Goal: Task Accomplishment & Management: Complete application form

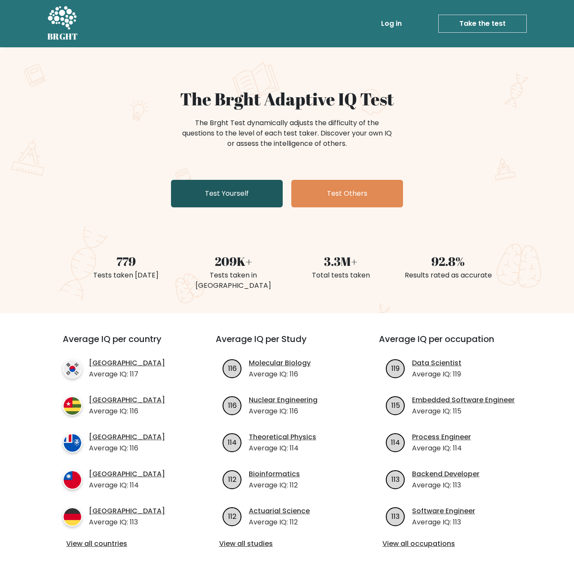
click at [255, 204] on link "Test Yourself" at bounding box center [227, 194] width 112 height 28
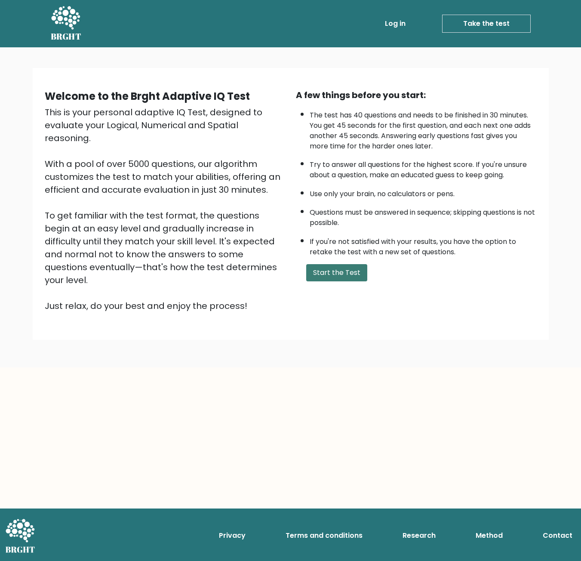
click at [336, 271] on button "Start the Test" at bounding box center [336, 272] width 61 height 17
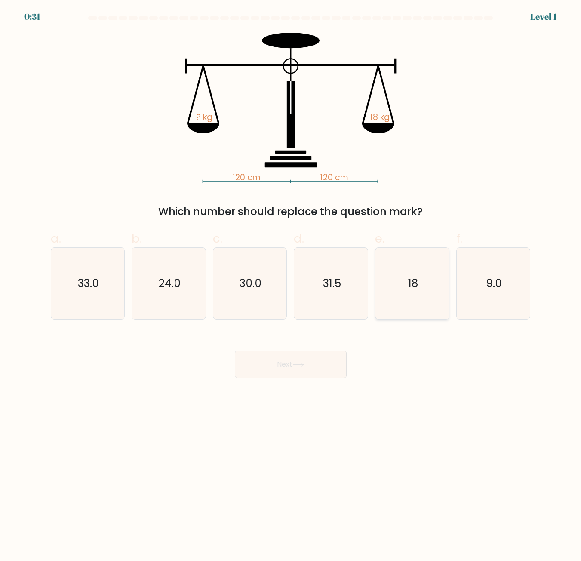
click at [419, 299] on icon "18" at bounding box center [412, 283] width 71 height 71
click at [291, 286] on input "e. 18" at bounding box center [291, 283] width 0 height 6
radio input "true"
click at [294, 371] on button "Next" at bounding box center [291, 364] width 112 height 28
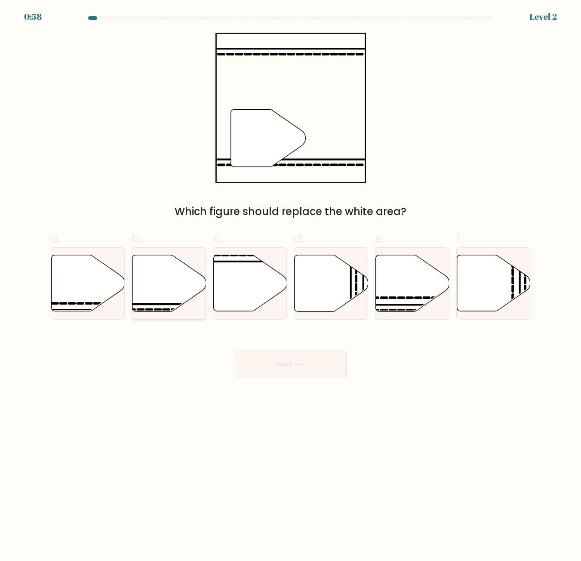
click at [171, 299] on icon at bounding box center [169, 283] width 74 height 56
click at [291, 286] on input "b." at bounding box center [291, 283] width 0 height 6
radio input "true"
click at [300, 365] on icon at bounding box center [298, 364] width 12 height 5
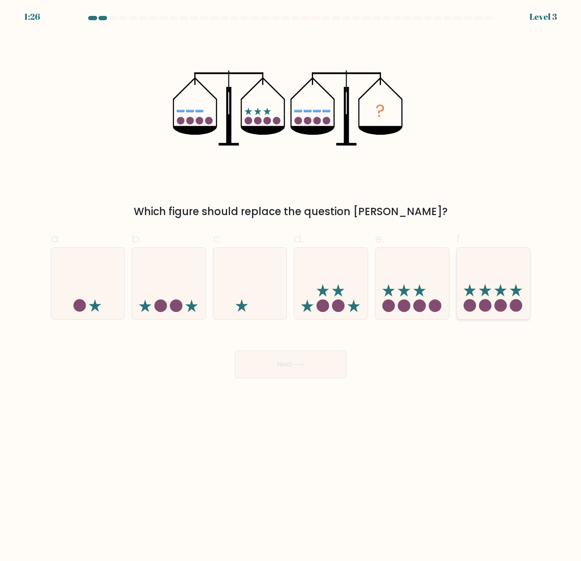
click at [489, 305] on circle at bounding box center [485, 305] width 12 height 12
click at [291, 286] on input "f." at bounding box center [291, 283] width 0 height 6
radio input "true"
click at [292, 363] on button "Next" at bounding box center [291, 364] width 112 height 28
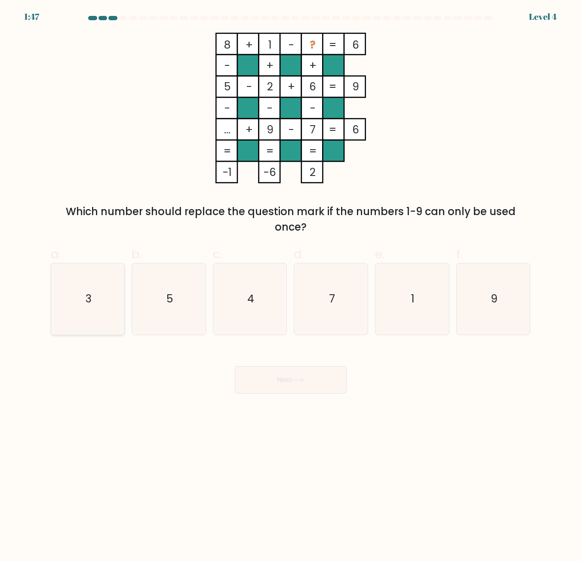
click at [94, 301] on icon "3" at bounding box center [87, 298] width 71 height 71
click at [291, 286] on input "a. 3" at bounding box center [291, 283] width 0 height 6
radio input "true"
click at [307, 379] on button "Next" at bounding box center [291, 380] width 112 height 28
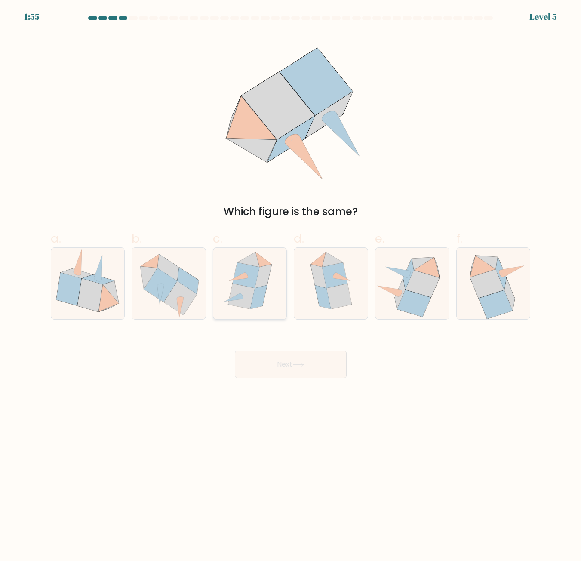
click at [267, 287] on icon at bounding box center [258, 297] width 17 height 24
click at [291, 286] on input "c." at bounding box center [291, 283] width 0 height 6
radio input "true"
click at [311, 370] on button "Next" at bounding box center [291, 364] width 112 height 28
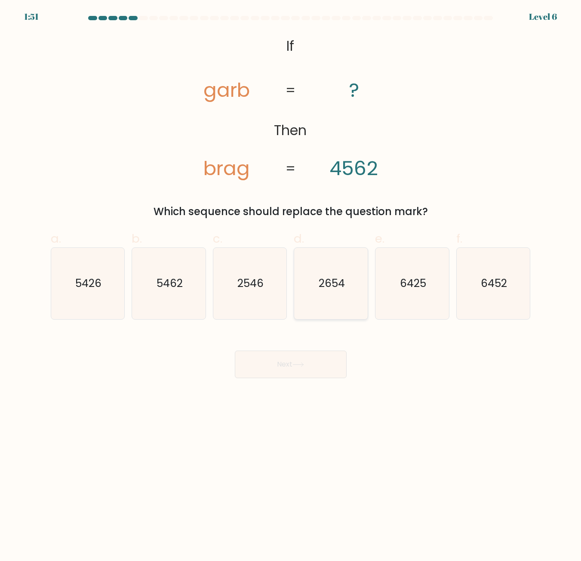
click at [326, 289] on text "2654" at bounding box center [332, 283] width 26 height 15
click at [291, 286] on input "d. 2654" at bounding box center [291, 283] width 0 height 6
radio input "true"
click at [311, 365] on button "Next" at bounding box center [291, 364] width 112 height 28
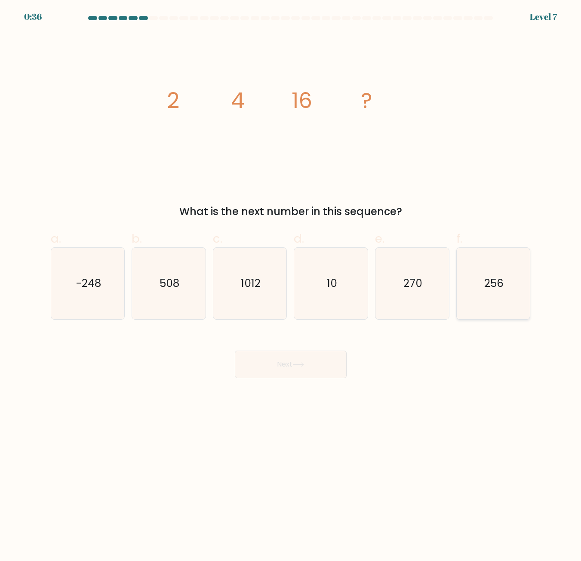
click at [509, 295] on icon "256" at bounding box center [492, 283] width 71 height 71
click at [291, 286] on input "f. 256" at bounding box center [291, 283] width 0 height 6
radio input "true"
click at [286, 365] on button "Next" at bounding box center [291, 364] width 112 height 28
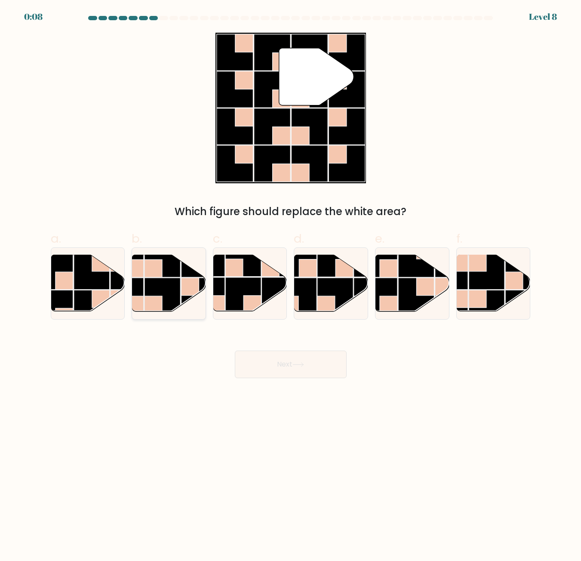
click at [189, 293] on rect at bounding box center [190, 287] width 18 height 18
click at [291, 286] on input "b." at bounding box center [291, 283] width 0 height 6
radio input "true"
click at [313, 363] on button "Next" at bounding box center [291, 364] width 112 height 28
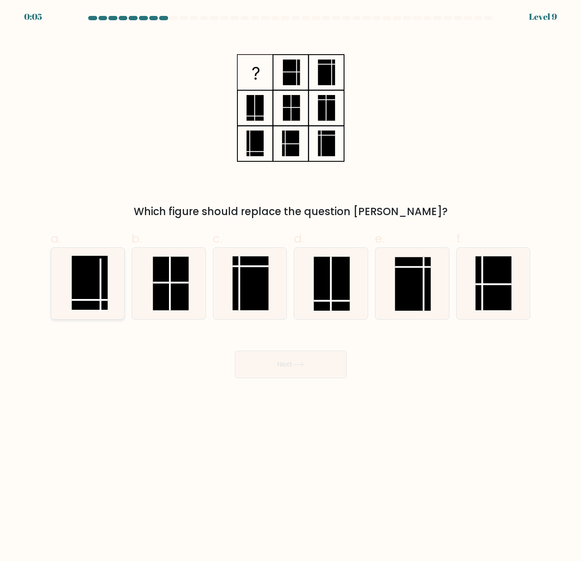
click at [92, 282] on rect at bounding box center [90, 283] width 36 height 54
click at [291, 282] on input "a." at bounding box center [291, 283] width 0 height 6
radio input "true"
click at [330, 368] on button "Next" at bounding box center [291, 364] width 112 height 28
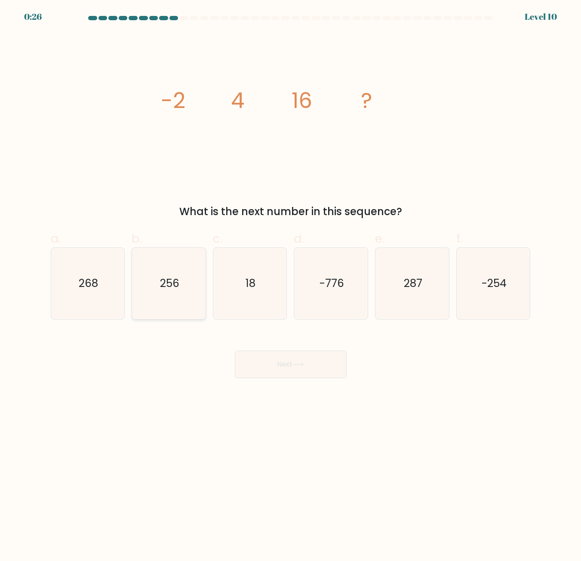
click at [179, 290] on icon "256" at bounding box center [168, 283] width 71 height 71
click at [291, 286] on input "b. 256" at bounding box center [291, 283] width 0 height 6
radio input "true"
click at [295, 374] on button "Next" at bounding box center [291, 364] width 112 height 28
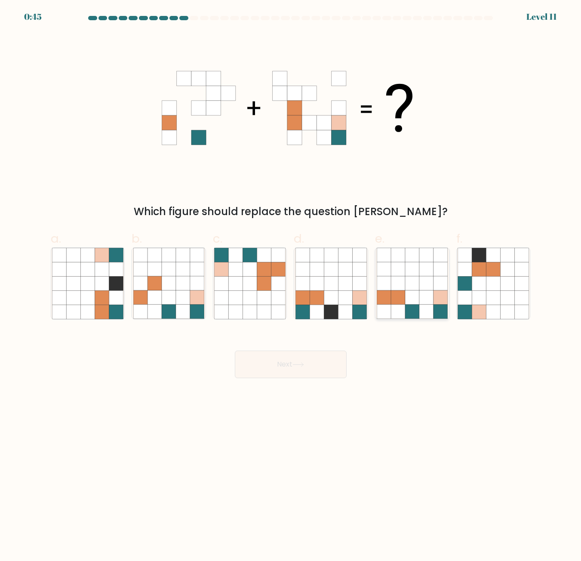
click at [413, 270] on icon at bounding box center [412, 269] width 14 height 14
click at [291, 280] on input "e." at bounding box center [291, 283] width 0 height 6
radio input "true"
click at [250, 284] on icon at bounding box center [250, 283] width 14 height 14
click at [291, 284] on input "c." at bounding box center [291, 283] width 0 height 6
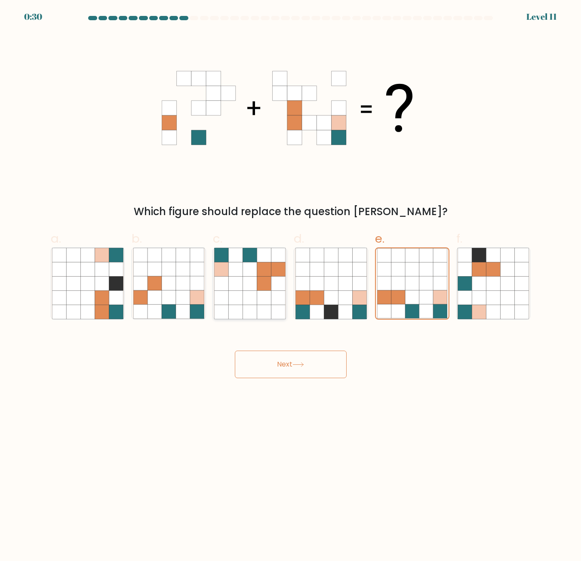
radio input "true"
click at [301, 365] on icon at bounding box center [298, 364] width 12 height 5
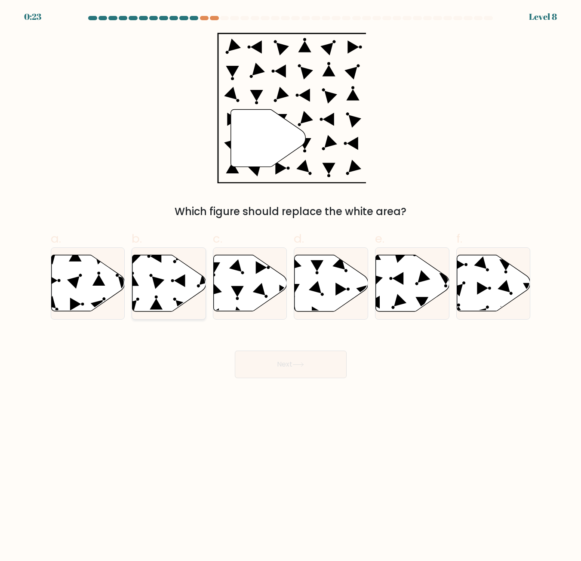
click at [182, 301] on icon at bounding box center [169, 283] width 74 height 56
click at [291, 286] on input "b." at bounding box center [291, 283] width 0 height 6
radio input "true"
click at [256, 305] on icon at bounding box center [251, 283] width 74 height 56
click at [291, 286] on input "c." at bounding box center [291, 283] width 0 height 6
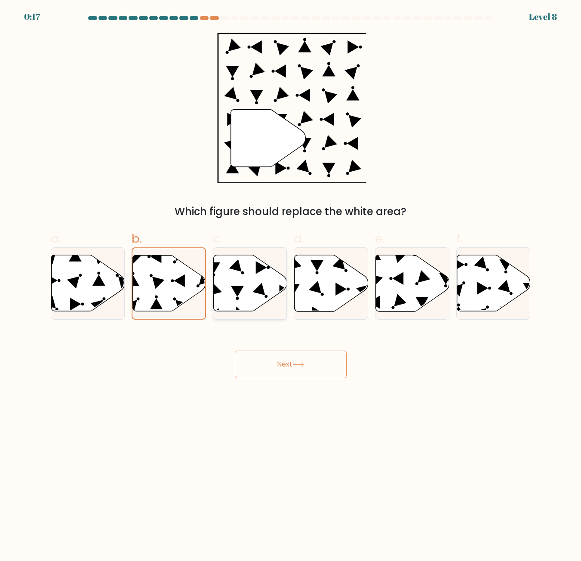
radio input "true"
click at [252, 305] on icon at bounding box center [250, 282] width 73 height 55
click at [291, 286] on input "c." at bounding box center [291, 283] width 0 height 6
click at [193, 304] on icon at bounding box center [169, 283] width 74 height 57
click at [291, 286] on input "b." at bounding box center [291, 283] width 0 height 6
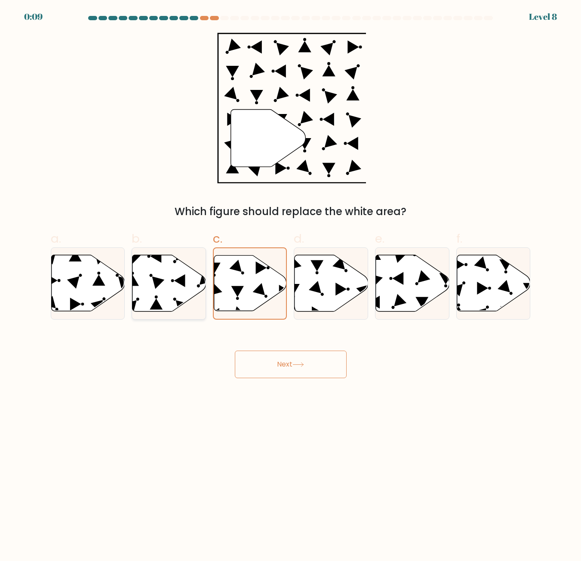
radio input "true"
click at [187, 299] on icon at bounding box center [169, 282] width 73 height 55
click at [291, 286] on input "b." at bounding box center [291, 283] width 0 height 6
drag, startPoint x: 324, startPoint y: 374, endPoint x: 316, endPoint y: 362, distance: 14.3
click at [324, 371] on button "Next" at bounding box center [291, 364] width 112 height 28
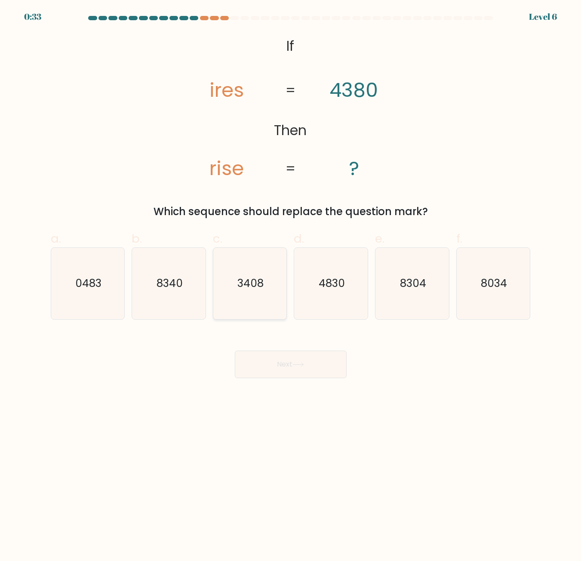
click at [243, 284] on text "3408" at bounding box center [250, 283] width 26 height 15
click at [291, 284] on input "c. 3408" at bounding box center [291, 283] width 0 height 6
radio input "true"
click at [293, 356] on button "Next" at bounding box center [291, 364] width 112 height 28
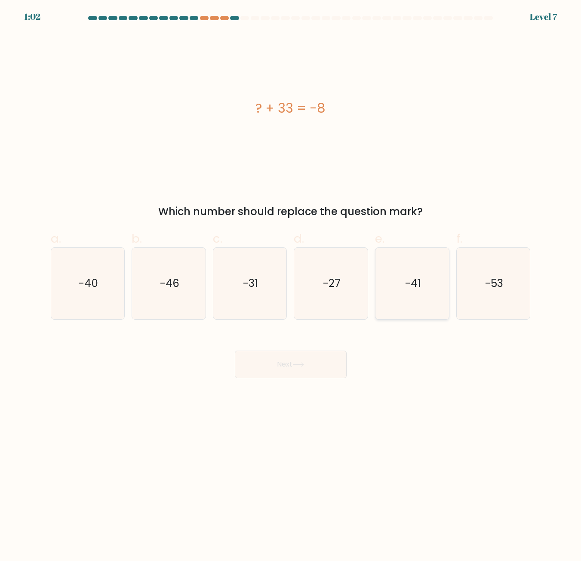
click at [416, 287] on text "-41" at bounding box center [413, 283] width 16 height 15
click at [291, 286] on input "e. -41" at bounding box center [291, 283] width 0 height 6
radio input "true"
click at [300, 358] on button "Next" at bounding box center [291, 364] width 112 height 28
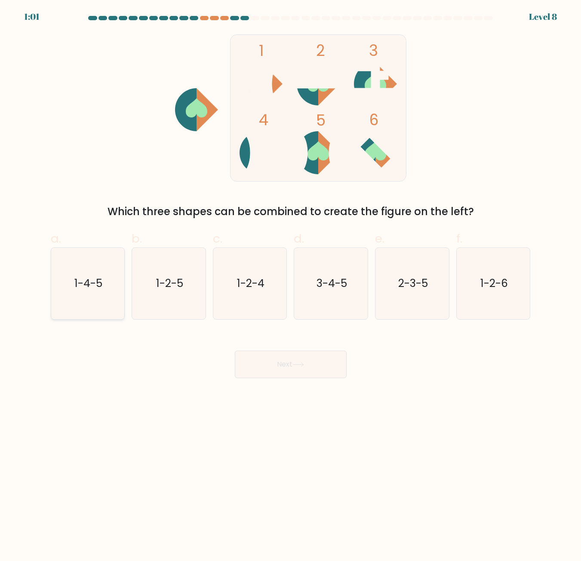
click at [107, 277] on icon "1-4-5" at bounding box center [87, 283] width 71 height 71
click at [291, 280] on input "a. 1-4-5" at bounding box center [291, 283] width 0 height 6
radio input "true"
click at [312, 367] on button "Next" at bounding box center [291, 364] width 112 height 28
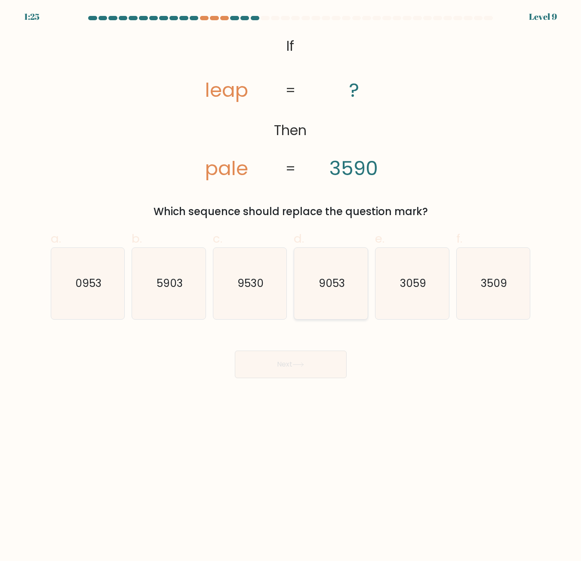
click at [344, 266] on icon "9053" at bounding box center [330, 283] width 71 height 71
click at [291, 280] on input "d. 9053" at bounding box center [291, 283] width 0 height 6
radio input "true"
click at [320, 362] on button "Next" at bounding box center [291, 364] width 112 height 28
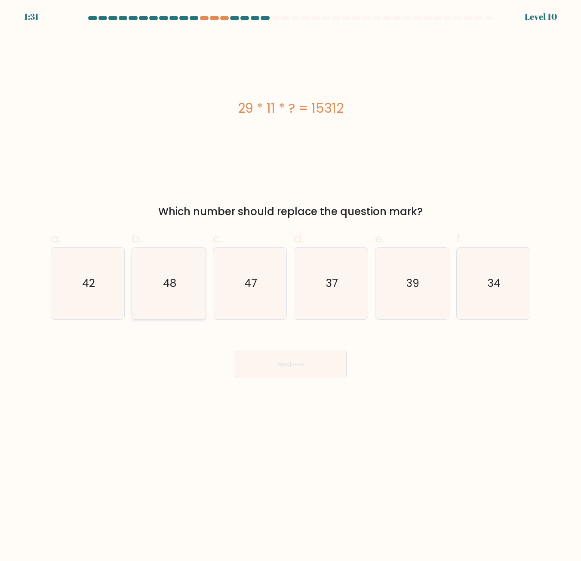
click at [150, 283] on icon "48" at bounding box center [168, 283] width 71 height 71
click at [291, 283] on input "b. 48" at bounding box center [291, 283] width 0 height 6
radio input "true"
click at [293, 370] on button "Next" at bounding box center [291, 364] width 112 height 28
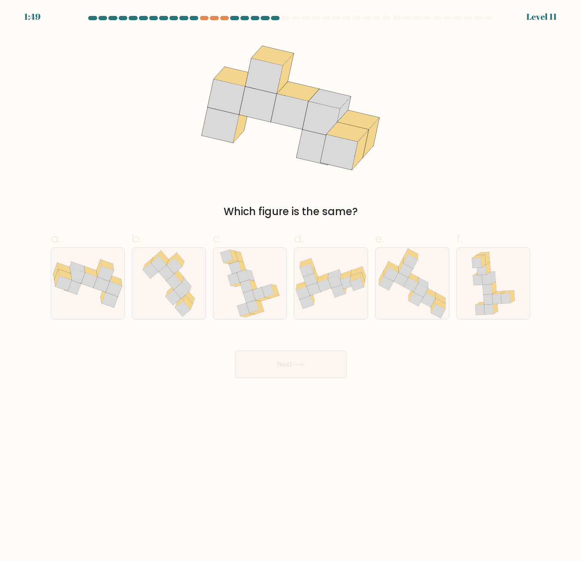
click at [42, 290] on form at bounding box center [290, 197] width 581 height 362
click at [94, 280] on icon at bounding box center [89, 280] width 16 height 15
click at [291, 280] on input "a." at bounding box center [291, 283] width 0 height 6
radio input "true"
click at [259, 361] on button "Next" at bounding box center [291, 364] width 112 height 28
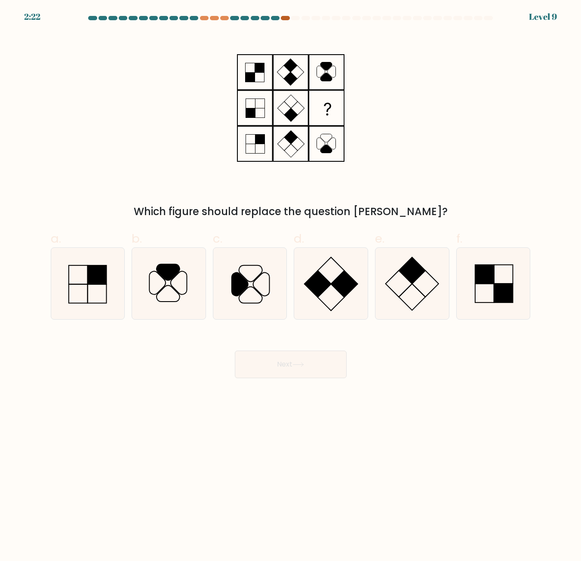
click at [286, 19] on div at bounding box center [285, 18] width 9 height 4
click at [285, 19] on div at bounding box center [285, 18] width 9 height 4
click at [162, 283] on icon at bounding box center [168, 283] width 71 height 71
click at [291, 283] on input "b." at bounding box center [291, 283] width 0 height 6
radio input "true"
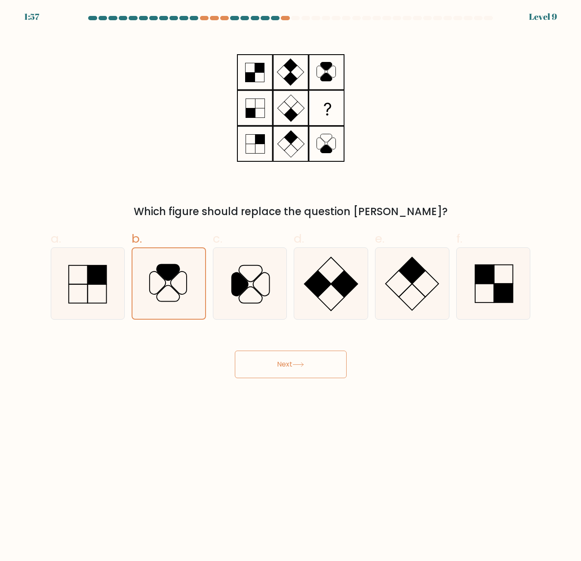
click at [333, 363] on button "Next" at bounding box center [291, 364] width 112 height 28
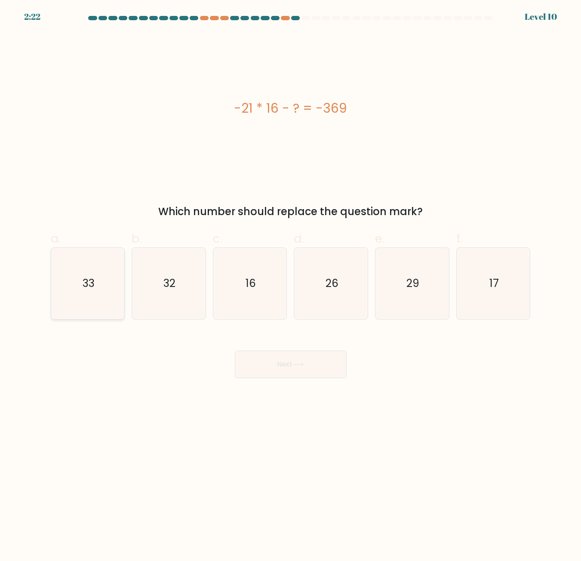
click at [76, 273] on icon "33" at bounding box center [87, 283] width 71 height 71
click at [291, 280] on input "a. 33" at bounding box center [291, 283] width 0 height 6
radio input "true"
click at [290, 362] on button "Next" at bounding box center [291, 364] width 112 height 28
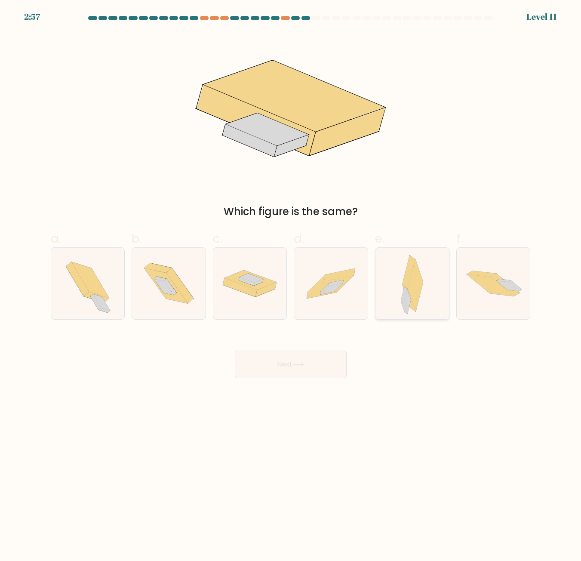
click at [408, 304] on icon at bounding box center [407, 301] width 7 height 25
click at [291, 286] on input "e." at bounding box center [291, 283] width 0 height 6
radio input "true"
click at [285, 368] on button "Next" at bounding box center [291, 364] width 112 height 28
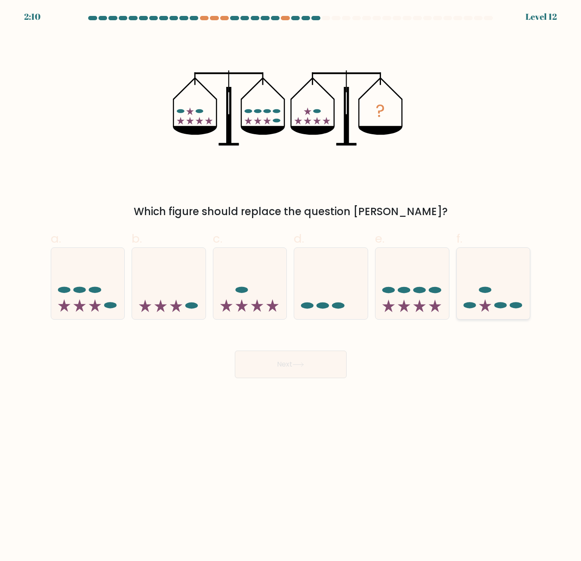
click at [489, 306] on icon at bounding box center [485, 305] width 12 height 12
click at [291, 286] on input "f." at bounding box center [291, 283] width 0 height 6
radio input "true"
click at [293, 365] on button "Next" at bounding box center [291, 364] width 112 height 28
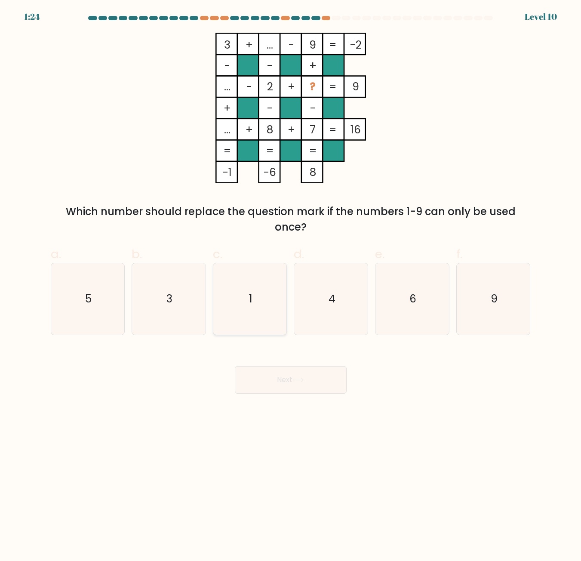
click at [236, 288] on icon "1" at bounding box center [249, 298] width 71 height 71
click at [291, 286] on input "c. 1" at bounding box center [291, 283] width 0 height 6
radio input "true"
click at [293, 388] on button "Next" at bounding box center [291, 380] width 112 height 28
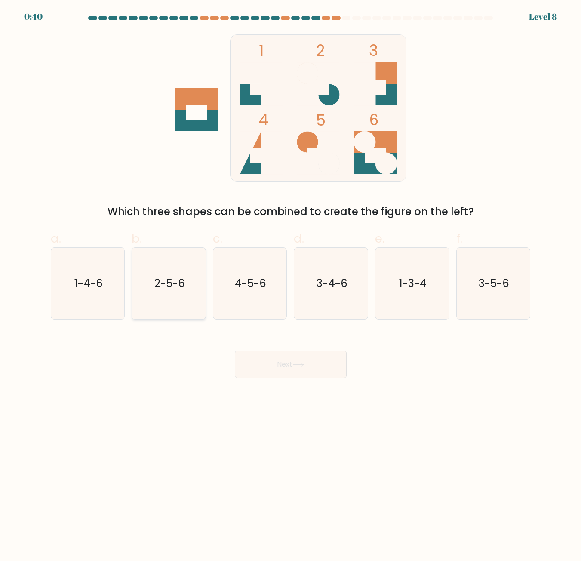
click at [167, 301] on icon "2-5-6" at bounding box center [168, 283] width 71 height 71
click at [291, 286] on input "b. 2-5-6" at bounding box center [291, 283] width 0 height 6
radio input "true"
click at [294, 357] on button "Next" at bounding box center [291, 364] width 112 height 28
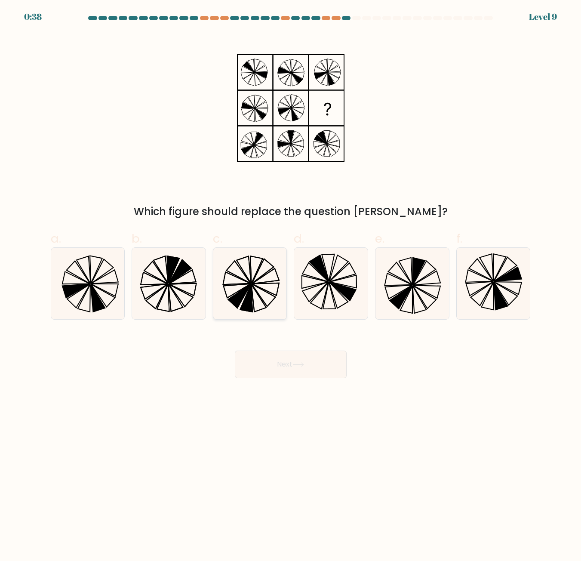
click at [264, 273] on icon at bounding box center [249, 283] width 71 height 71
click at [291, 280] on input "c." at bounding box center [291, 283] width 0 height 6
radio input "true"
click at [313, 363] on button "Next" at bounding box center [291, 364] width 112 height 28
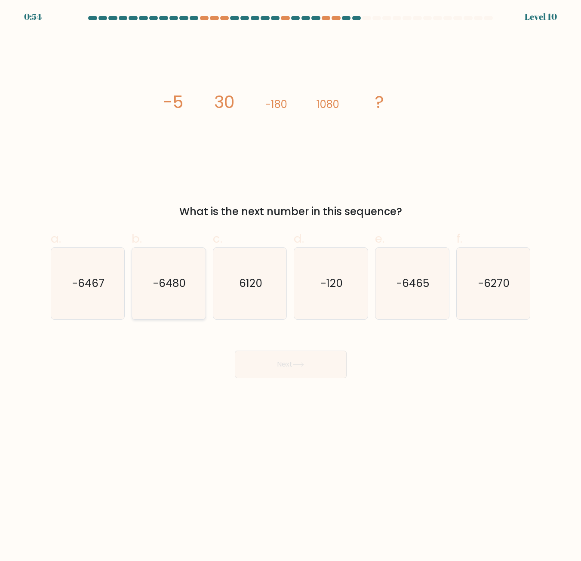
click at [195, 307] on icon "-6480" at bounding box center [168, 283] width 71 height 71
click at [291, 286] on input "b. -6480" at bounding box center [291, 283] width 0 height 6
radio input "true"
click at [282, 359] on button "Next" at bounding box center [291, 364] width 112 height 28
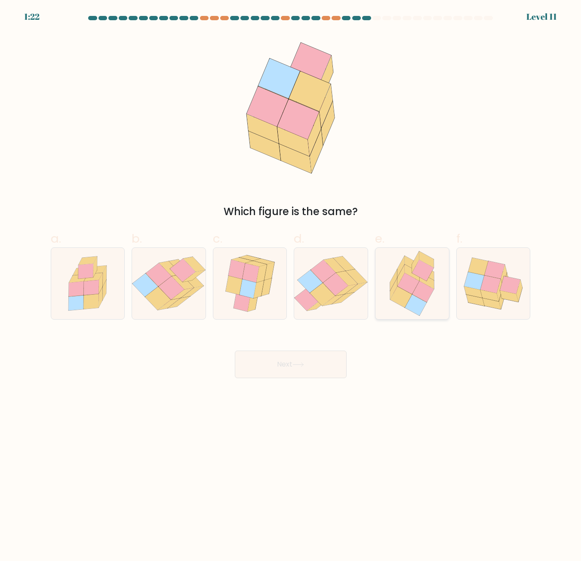
click at [414, 309] on icon at bounding box center [415, 305] width 21 height 21
click at [291, 286] on input "e." at bounding box center [291, 283] width 0 height 6
radio input "true"
click at [329, 297] on icon at bounding box center [322, 294] width 25 height 23
click at [291, 286] on input "d." at bounding box center [291, 283] width 0 height 6
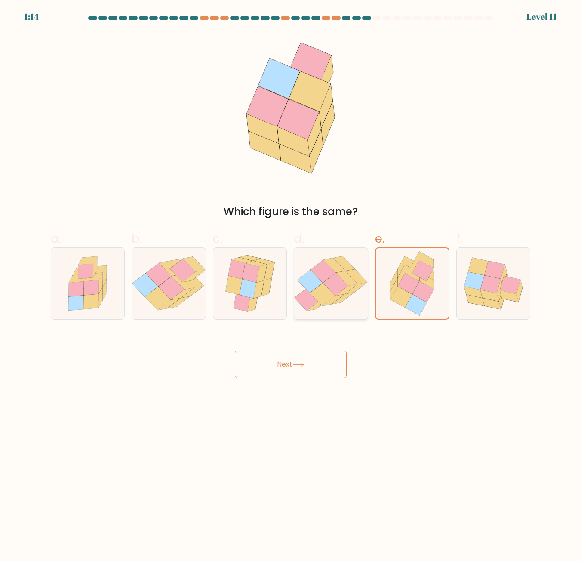
radio input "true"
click at [319, 364] on button "Next" at bounding box center [291, 364] width 112 height 28
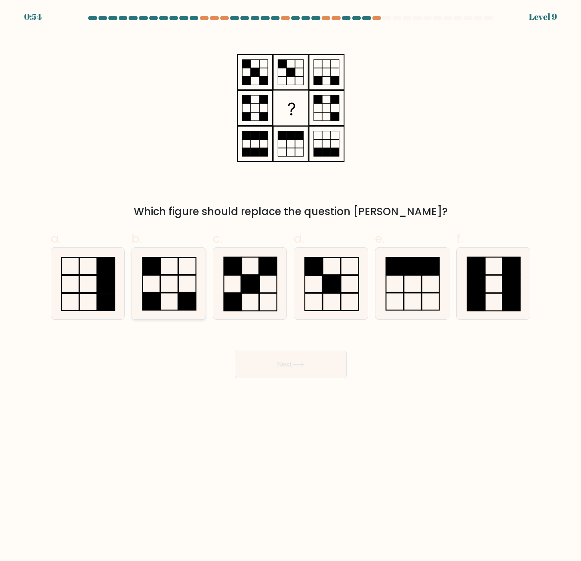
click at [169, 279] on icon at bounding box center [168, 283] width 71 height 71
click at [291, 280] on input "b." at bounding box center [291, 283] width 0 height 6
radio input "true"
click at [302, 369] on button "Next" at bounding box center [291, 364] width 112 height 28
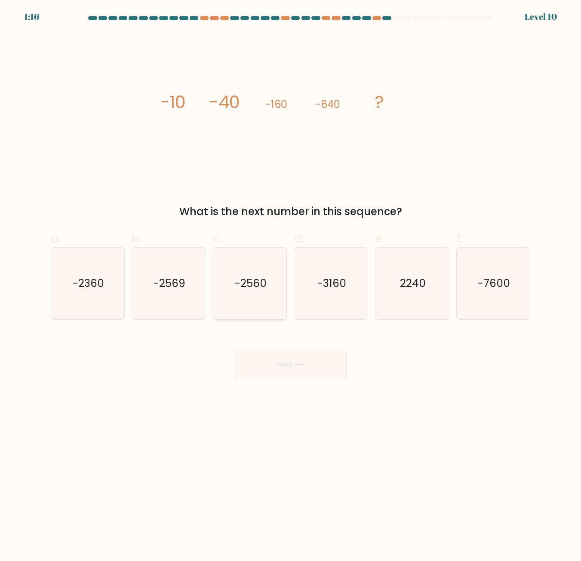
drag, startPoint x: 235, startPoint y: 280, endPoint x: 243, endPoint y: 299, distance: 20.2
click at [235, 280] on text "-2560" at bounding box center [251, 283] width 32 height 15
click at [291, 280] on input "c. -2560" at bounding box center [291, 283] width 0 height 6
radio input "true"
click at [282, 353] on button "Next" at bounding box center [291, 364] width 112 height 28
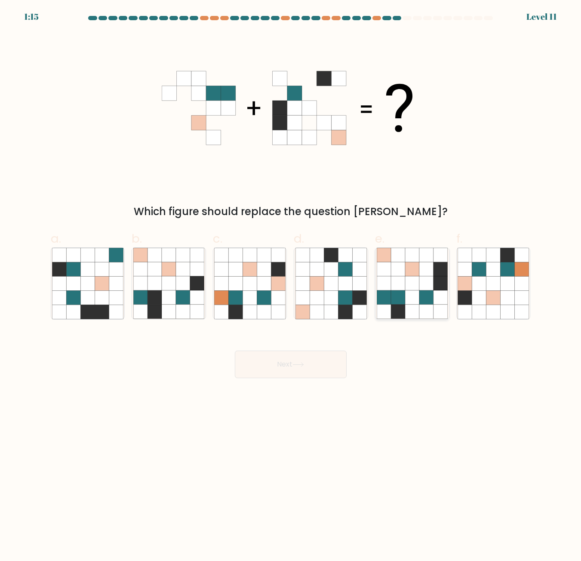
click at [423, 288] on icon at bounding box center [426, 283] width 14 height 14
click at [291, 286] on input "e." at bounding box center [291, 283] width 0 height 6
radio input "true"
click at [334, 365] on button "Next" at bounding box center [291, 364] width 112 height 28
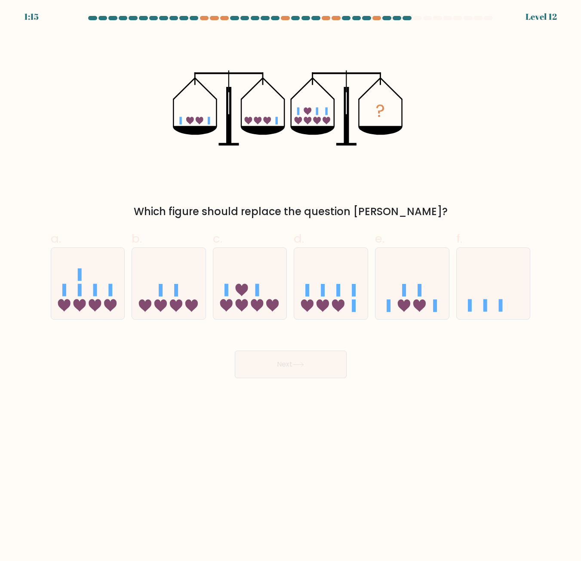
drag, startPoint x: 106, startPoint y: 305, endPoint x: 175, endPoint y: 326, distance: 72.5
click at [106, 304] on icon at bounding box center [110, 305] width 12 height 12
click at [291, 286] on input "a." at bounding box center [291, 283] width 0 height 6
radio input "true"
click at [269, 357] on button "Next" at bounding box center [291, 364] width 112 height 28
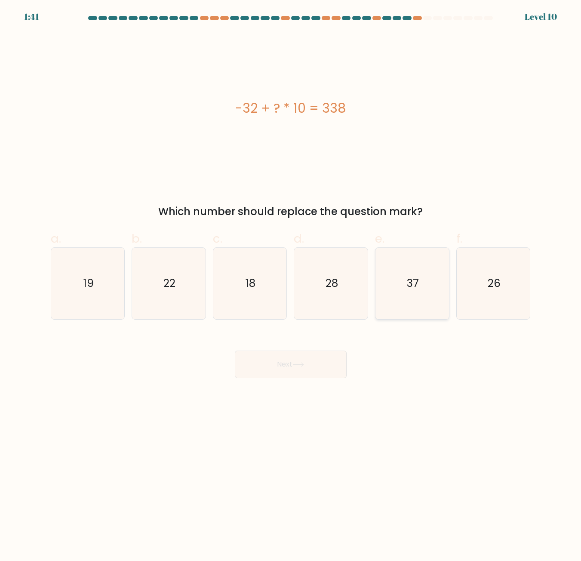
click at [410, 289] on text "37" at bounding box center [413, 283] width 12 height 15
click at [291, 286] on input "e. 37" at bounding box center [291, 283] width 0 height 6
radio input "true"
click at [328, 358] on button "Next" at bounding box center [291, 364] width 112 height 28
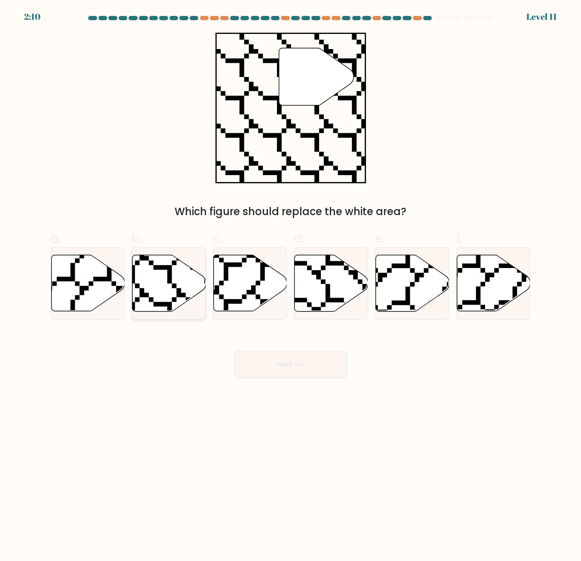
click at [190, 293] on icon at bounding box center [169, 283] width 74 height 56
click at [291, 286] on input "b." at bounding box center [291, 283] width 0 height 6
radio input "true"
click at [295, 355] on button "Next" at bounding box center [291, 364] width 112 height 28
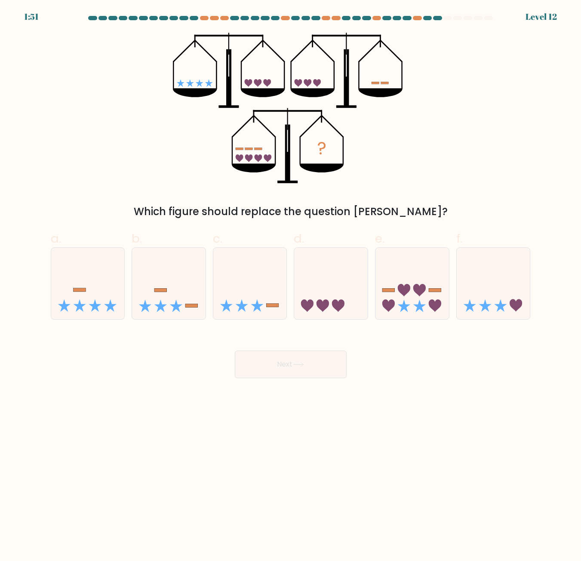
click at [235, 350] on button "Next" at bounding box center [291, 364] width 112 height 28
click at [457, 370] on div "Next" at bounding box center [291, 354] width 490 height 48
drag, startPoint x: 482, startPoint y: 292, endPoint x: 478, endPoint y: 327, distance: 34.7
click at [482, 292] on icon at bounding box center [494, 283] width 74 height 61
click at [291, 286] on input "f." at bounding box center [291, 283] width 0 height 6
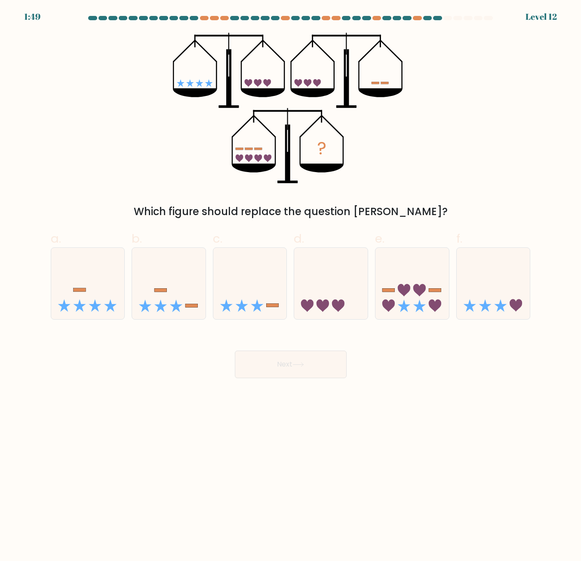
radio input "true"
click at [322, 360] on button "Next" at bounding box center [291, 364] width 112 height 28
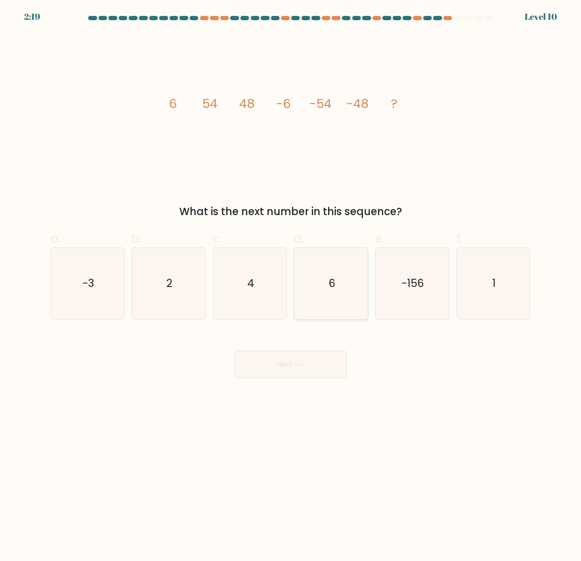
click at [328, 264] on icon "6" at bounding box center [330, 283] width 71 height 71
click at [291, 280] on input "d. 6" at bounding box center [291, 283] width 0 height 6
radio input "true"
click at [312, 368] on button "Next" at bounding box center [291, 364] width 112 height 28
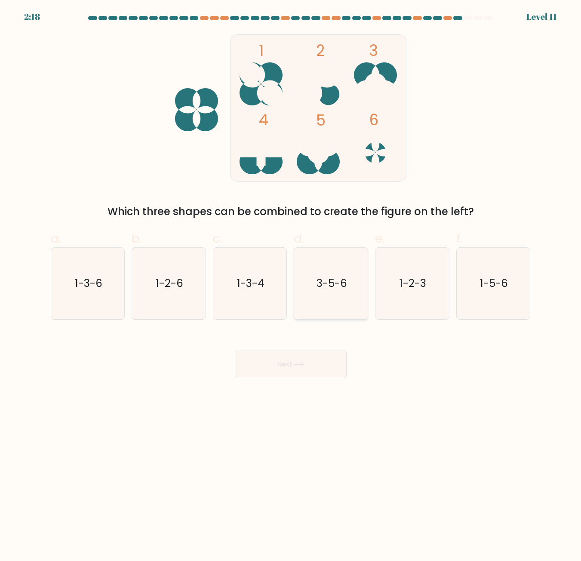
click at [331, 286] on text "3-5-6" at bounding box center [331, 283] width 31 height 15
click at [291, 286] on input "d. 3-5-6" at bounding box center [291, 283] width 0 height 6
radio input "true"
click at [319, 360] on button "Next" at bounding box center [291, 364] width 112 height 28
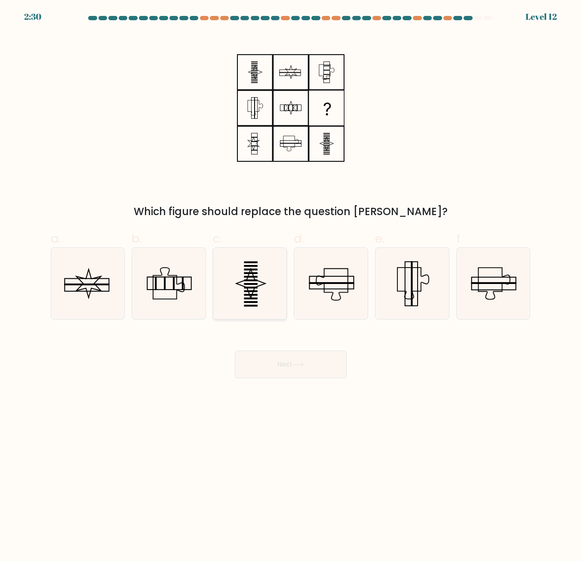
click at [239, 267] on icon at bounding box center [249, 283] width 71 height 71
click at [291, 280] on input "c." at bounding box center [291, 283] width 0 height 6
radio input "true"
click at [293, 355] on button "Next" at bounding box center [291, 364] width 112 height 28
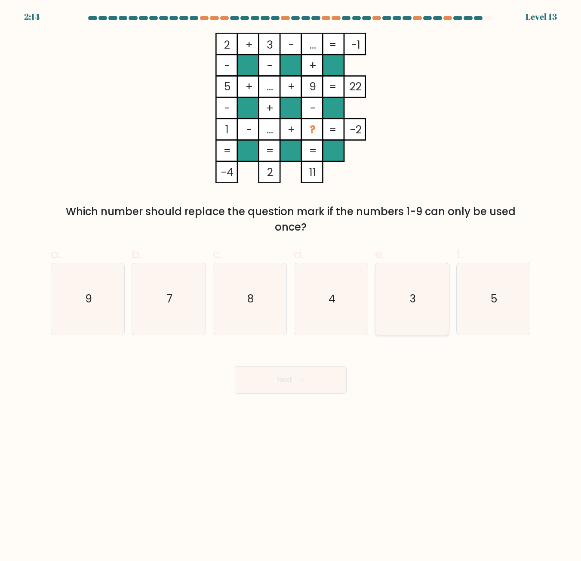
click at [409, 303] on icon "3" at bounding box center [412, 298] width 71 height 71
click at [291, 286] on input "e. 3" at bounding box center [291, 283] width 0 height 6
radio input "true"
click at [486, 322] on icon "5" at bounding box center [492, 298] width 71 height 71
click at [291, 286] on input "f. 5" at bounding box center [291, 283] width 0 height 6
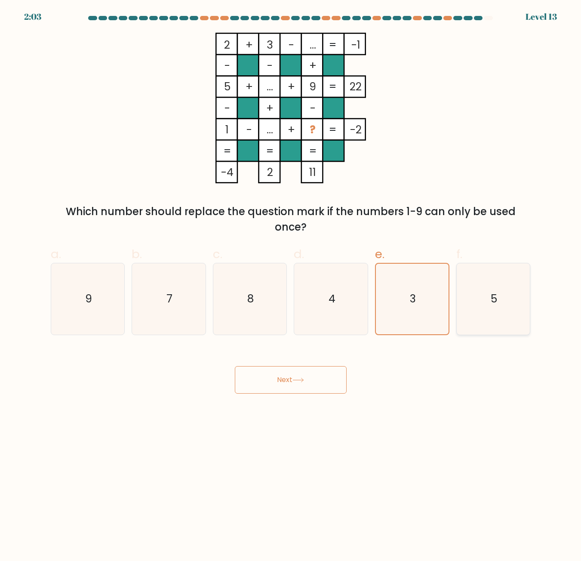
radio input "true"
click at [400, 293] on icon "3" at bounding box center [412, 298] width 71 height 71
click at [291, 286] on input "e. 3" at bounding box center [291, 283] width 0 height 6
radio input "true"
click at [494, 300] on text "5" at bounding box center [494, 298] width 6 height 15
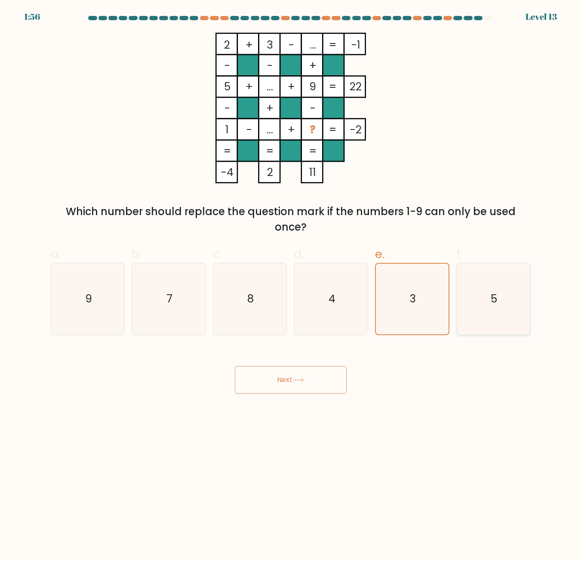
click at [291, 286] on input "f. 5" at bounding box center [291, 283] width 0 height 6
radio input "true"
click at [188, 302] on icon "7" at bounding box center [168, 298] width 71 height 71
click at [291, 286] on input "b. 7" at bounding box center [291, 283] width 0 height 6
radio input "true"
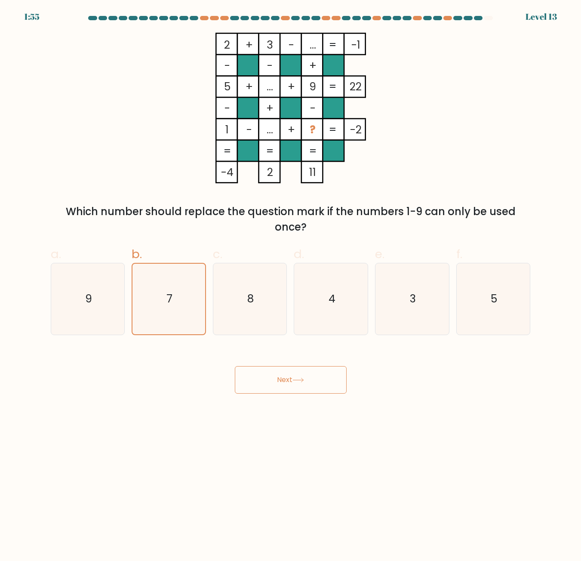
click at [292, 385] on button "Next" at bounding box center [291, 380] width 112 height 28
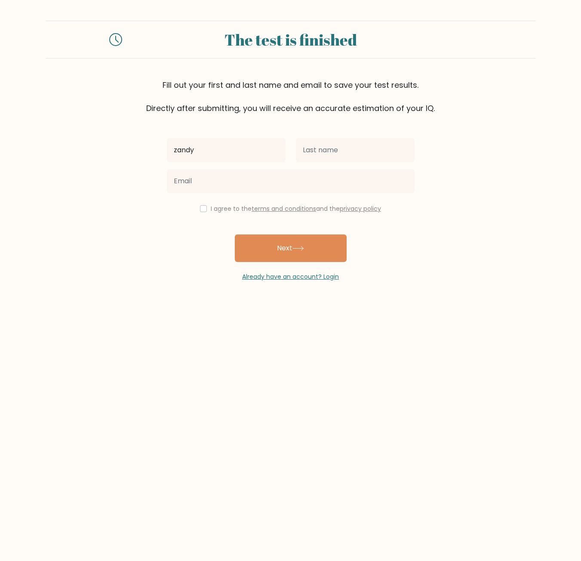
type input "zandy"
click at [328, 154] on input "text" at bounding box center [355, 150] width 119 height 24
type input "[PERSON_NAME]"
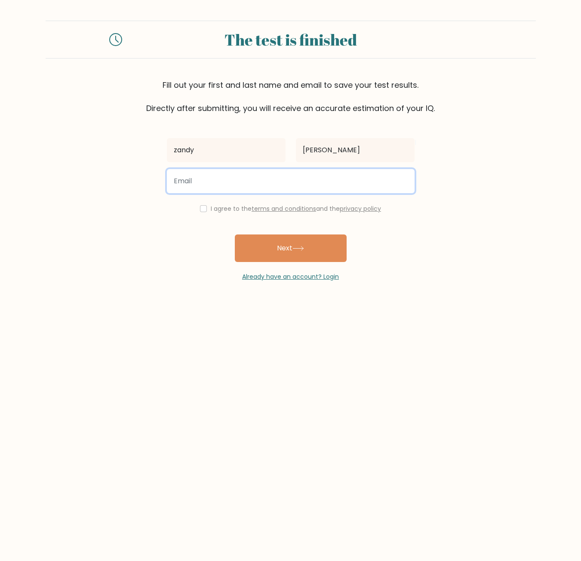
click at [295, 181] on input "email" at bounding box center [291, 181] width 248 height 24
type input "[EMAIL_ADDRESS][DOMAIN_NAME]"
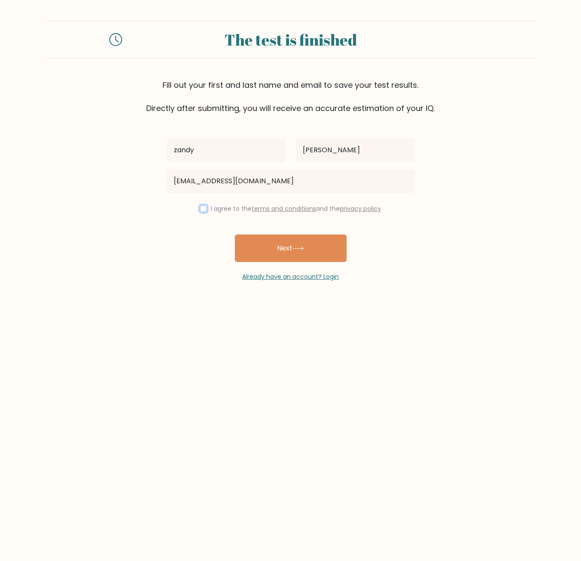
click at [200, 208] on input "checkbox" at bounding box center [203, 208] width 7 height 7
checkbox input "true"
click at [270, 247] on button "Next" at bounding box center [291, 248] width 112 height 28
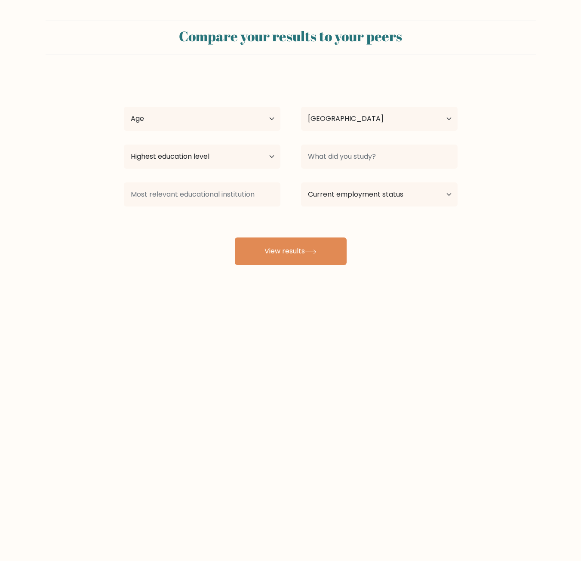
select select "PH"
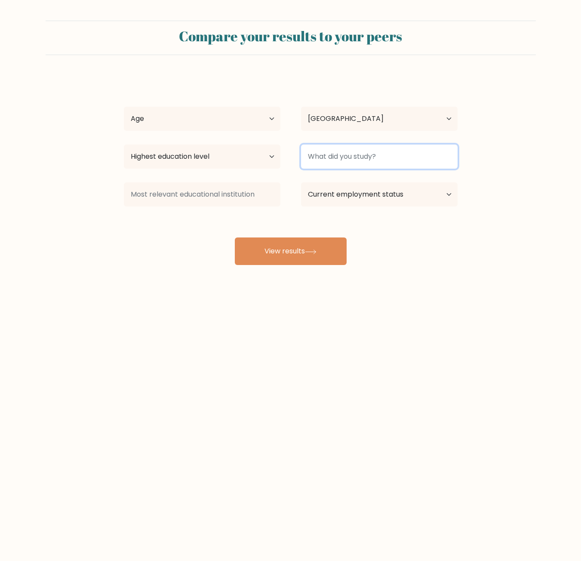
click at [332, 160] on input at bounding box center [379, 156] width 157 height 24
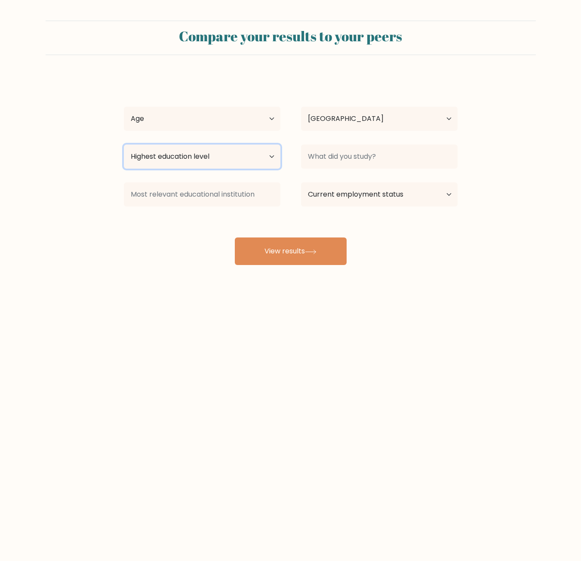
click at [230, 167] on select "Highest education level No schooling Primary Lower Secondary Upper Secondary Oc…" at bounding box center [202, 156] width 157 height 24
select select "bachelors_degree"
click at [124, 144] on select "Highest education level No schooling Primary Lower Secondary Upper Secondary Oc…" at bounding box center [202, 156] width 157 height 24
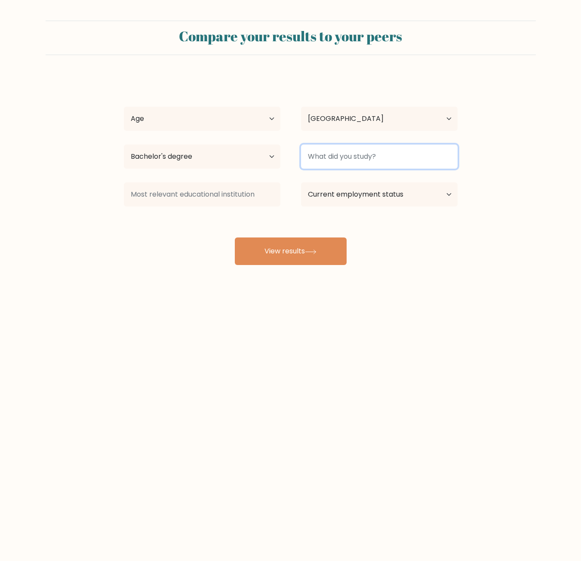
click at [341, 155] on input at bounding box center [379, 156] width 157 height 24
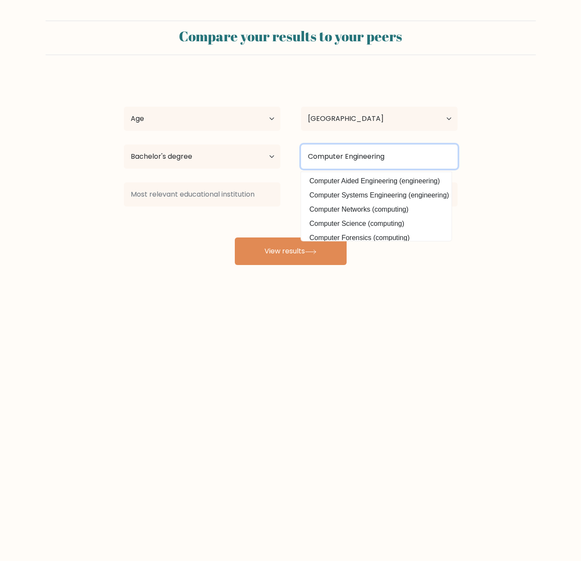
type input "Computer Engineering"
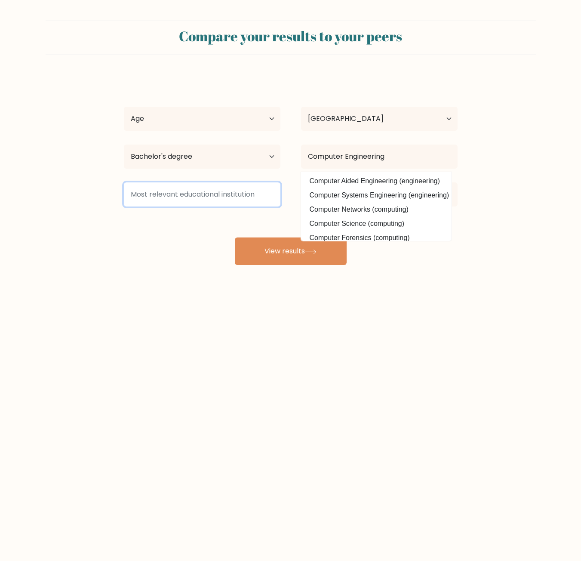
click at [196, 198] on input at bounding box center [202, 194] width 157 height 24
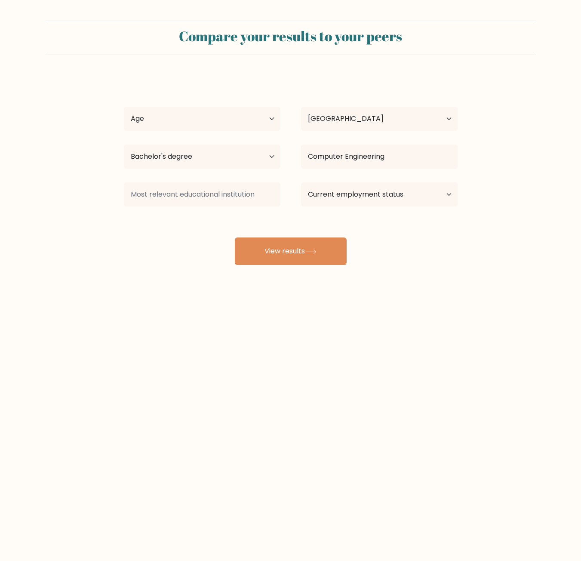
click at [538, 215] on form "Compare your results to your peers zandy ortega Age Under 18 years old 18-24 ye…" at bounding box center [290, 143] width 581 height 244
click at [425, 193] on select "Current employment status Employed Student Retired Other / prefer not to answer" at bounding box center [379, 194] width 157 height 24
select select "other"
click at [301, 182] on select "Current employment status Employed Student Retired Other / prefer not to answer" at bounding box center [379, 194] width 157 height 24
click at [322, 248] on button "View results" at bounding box center [291, 251] width 112 height 28
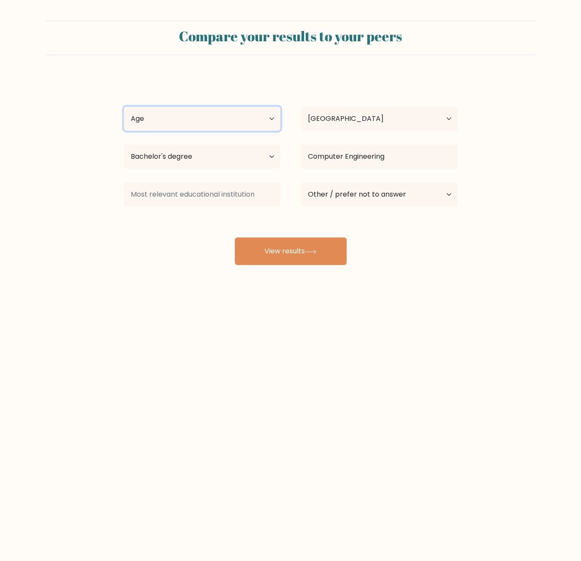
click at [215, 122] on select "Age Under 18 years old 18-24 years old 25-34 years old 35-44 years old 45-54 ye…" at bounding box center [202, 119] width 157 height 24
select select "25_34"
click at [124, 107] on select "Age Under 18 years old 18-24 years old 25-34 years old 35-44 years old 45-54 ye…" at bounding box center [202, 119] width 157 height 24
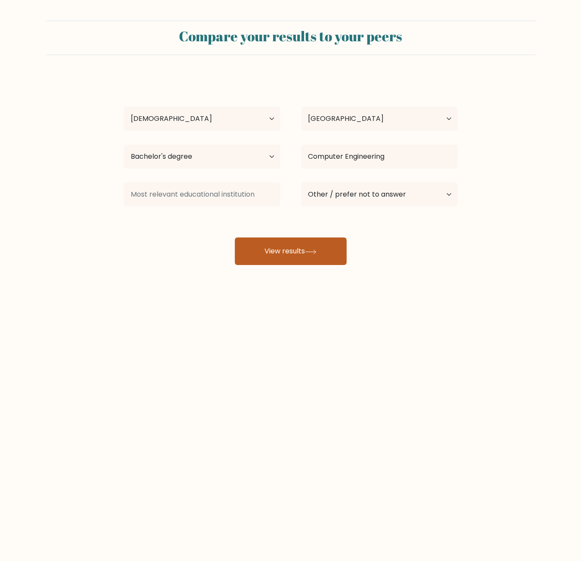
click at [309, 251] on icon at bounding box center [311, 251] width 12 height 5
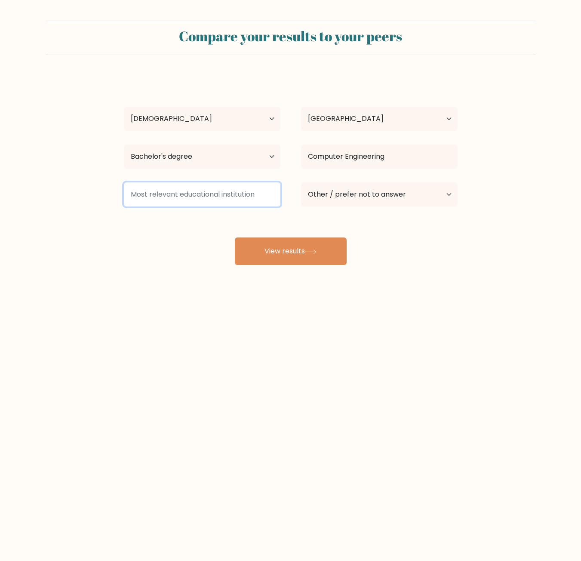
click at [241, 198] on input at bounding box center [202, 194] width 157 height 24
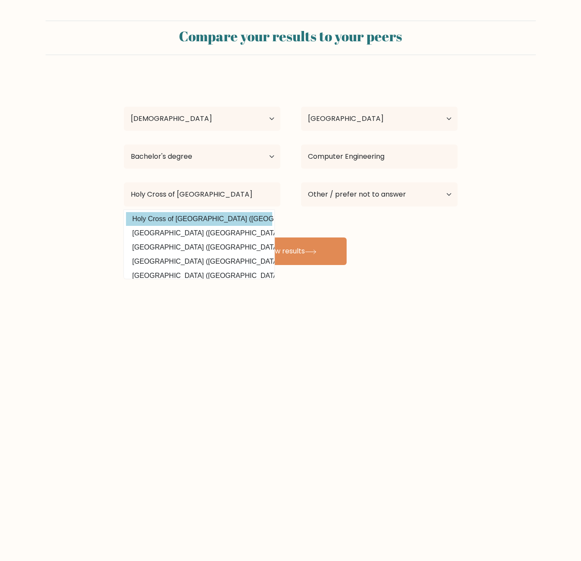
click at [255, 220] on option "Holy Cross of Davao College (Philippines)" at bounding box center [199, 219] width 146 height 14
type input "Holy Cross of [GEOGRAPHIC_DATA]"
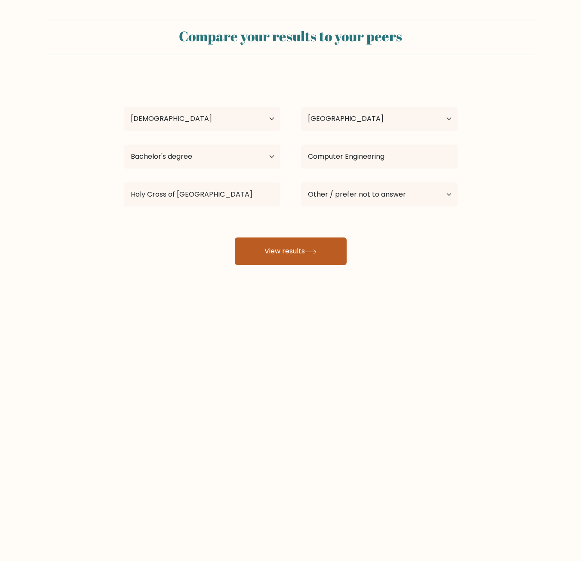
click at [301, 247] on button "View results" at bounding box center [291, 251] width 112 height 28
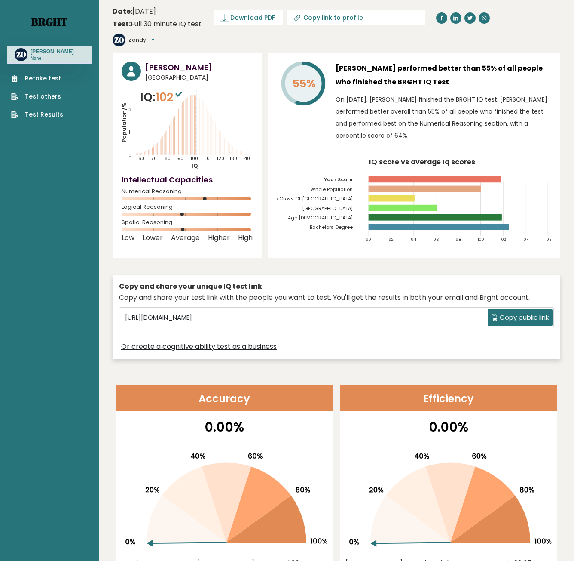
click at [43, 22] on link "Brght" at bounding box center [49, 22] width 36 height 14
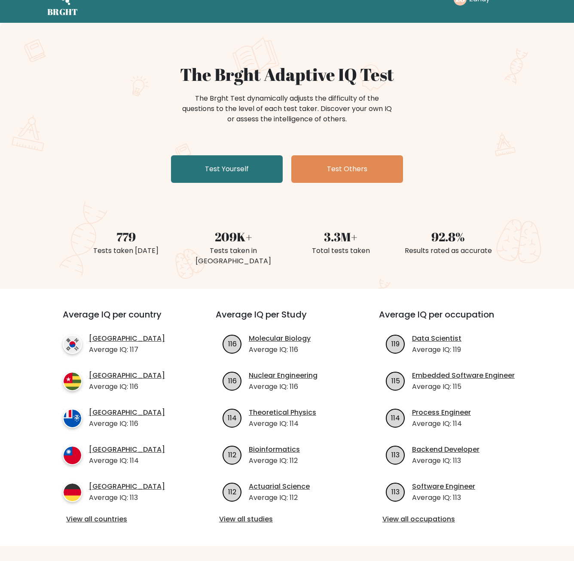
scroll to position [129, 0]
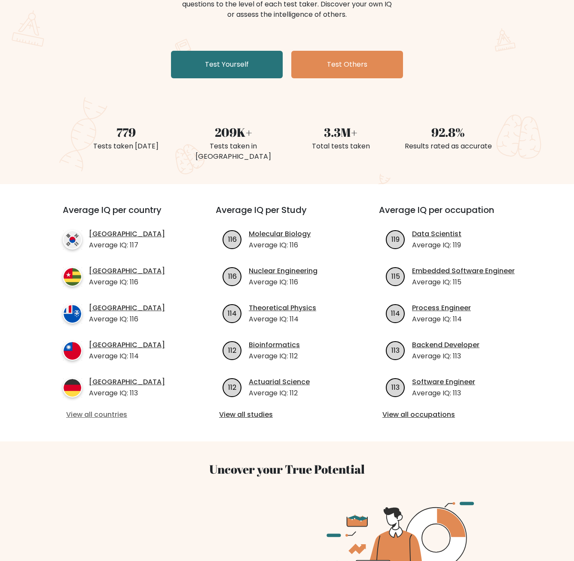
click at [113, 409] on link "View all countries" at bounding box center [123, 414] width 115 height 10
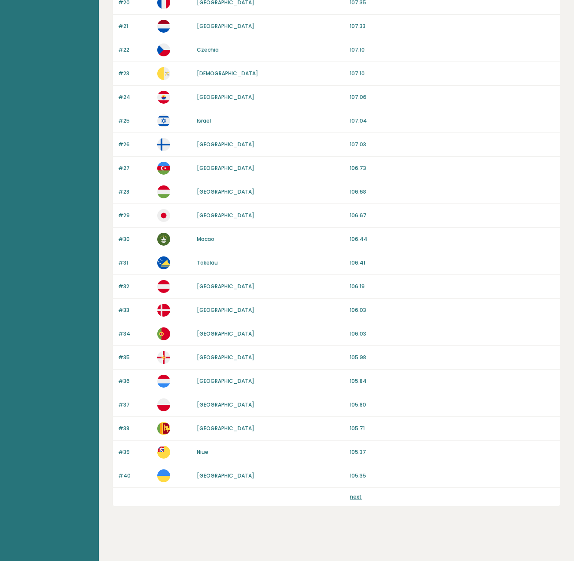
scroll to position [569, 0]
click at [353, 498] on link "next" at bounding box center [356, 495] width 12 height 7
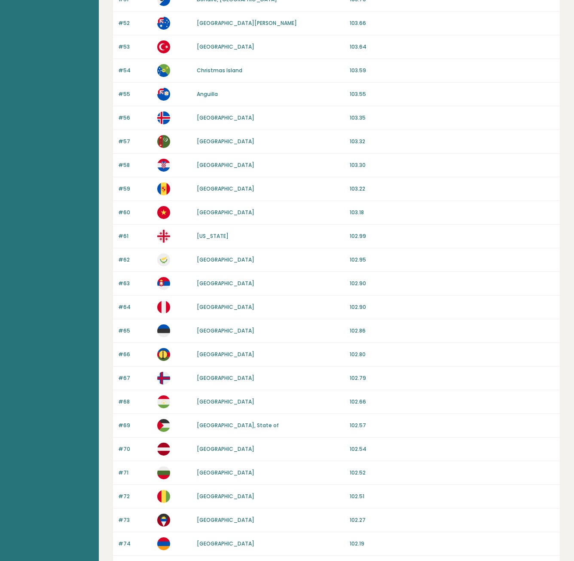
scroll to position [387, 0]
